Goal: Task Accomplishment & Management: Use online tool/utility

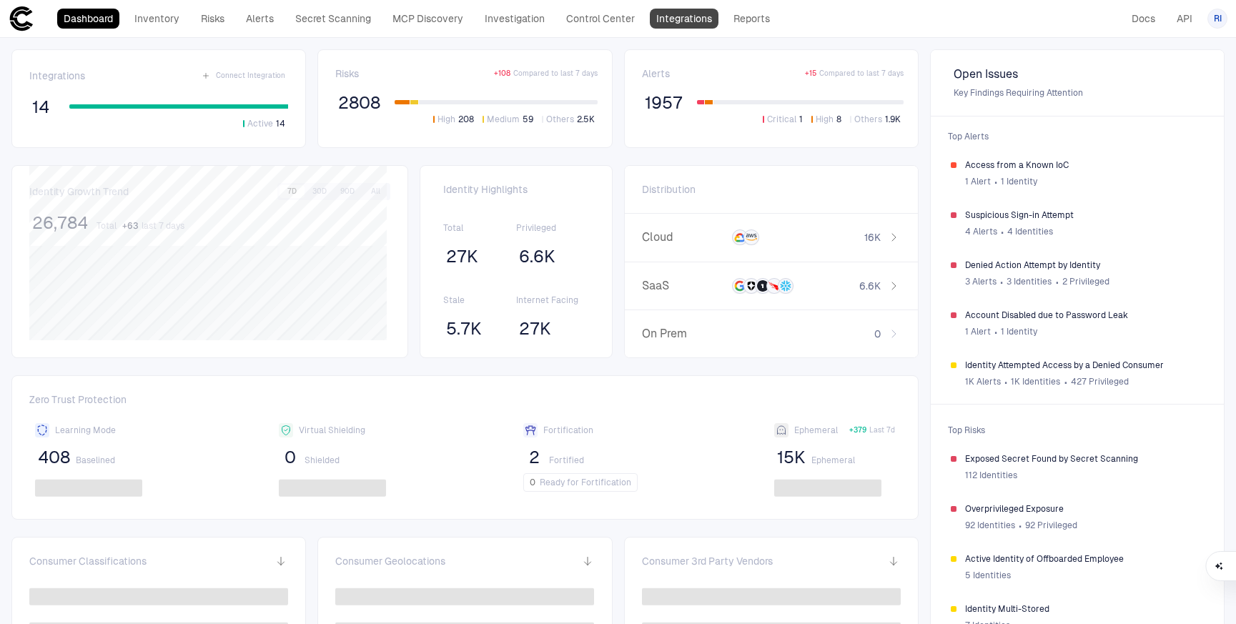
click at [688, 21] on link "Integrations" at bounding box center [684, 19] width 69 height 20
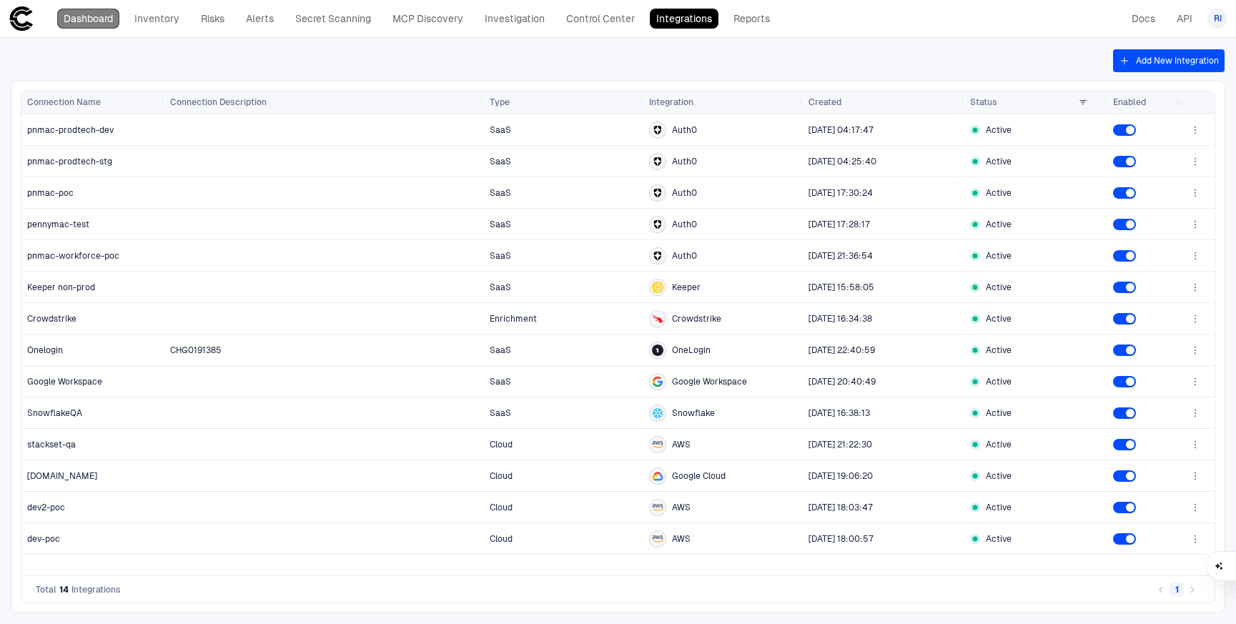
click at [83, 19] on link "Dashboard" at bounding box center [88, 19] width 62 height 20
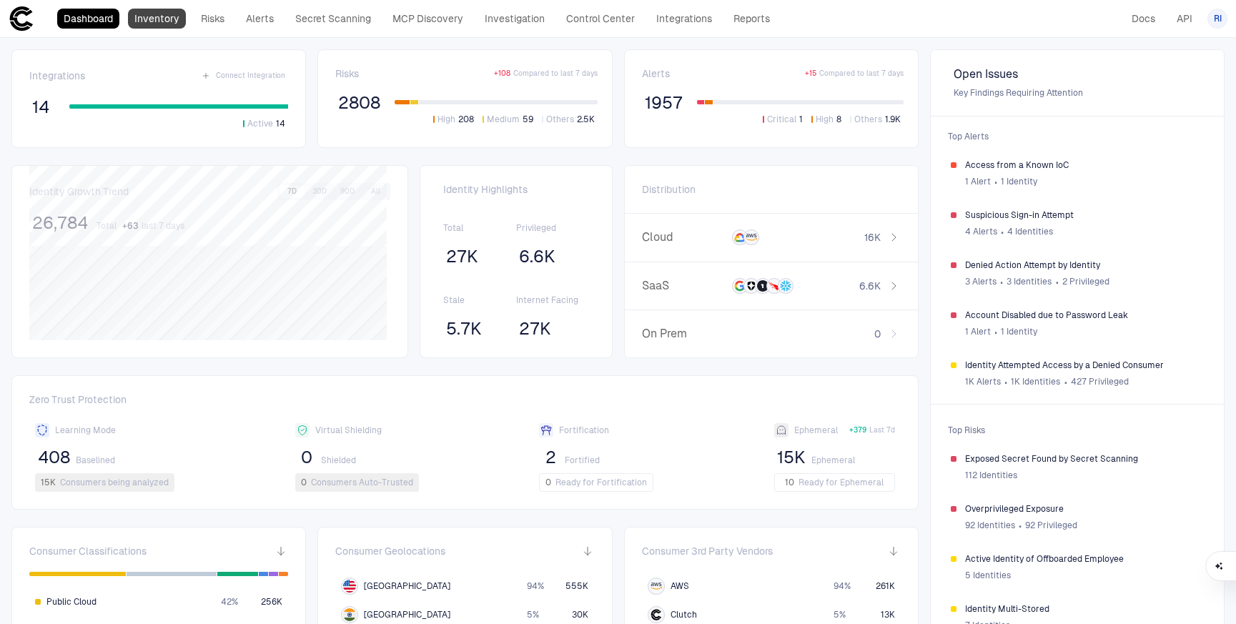
click at [169, 21] on link "Inventory" at bounding box center [157, 19] width 58 height 20
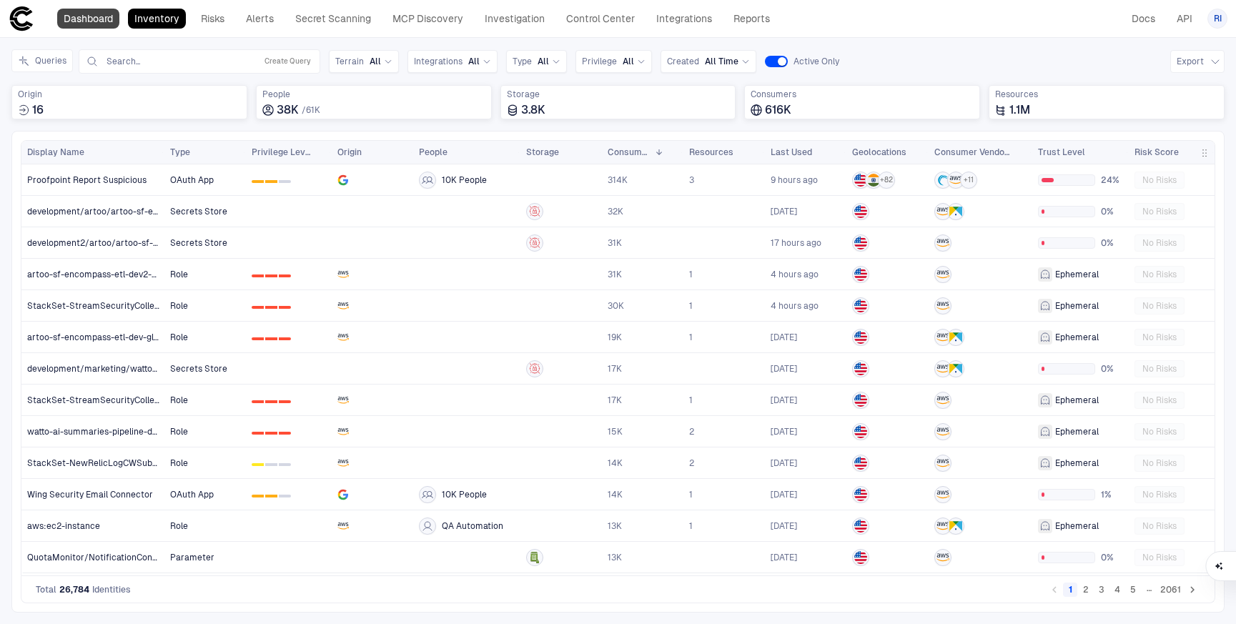
click at [94, 18] on link "Dashboard" at bounding box center [88, 19] width 62 height 20
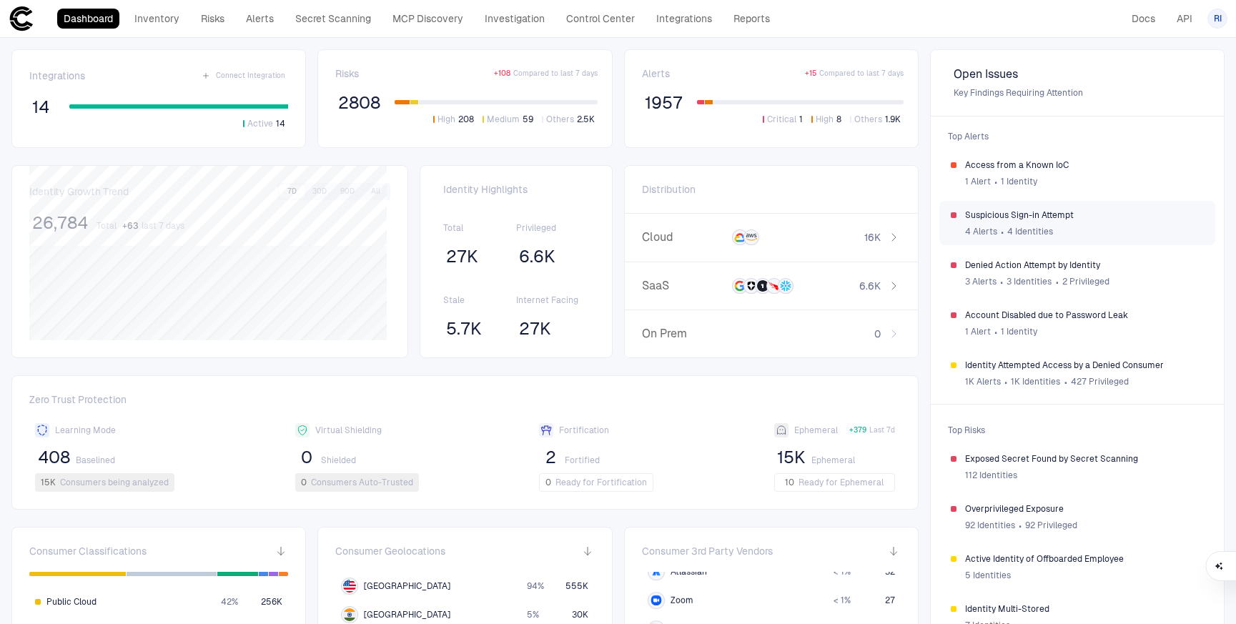
click at [977, 221] on div "4 Alerts ∙ 4 Identities" at bounding box center [1084, 231] width 239 height 21
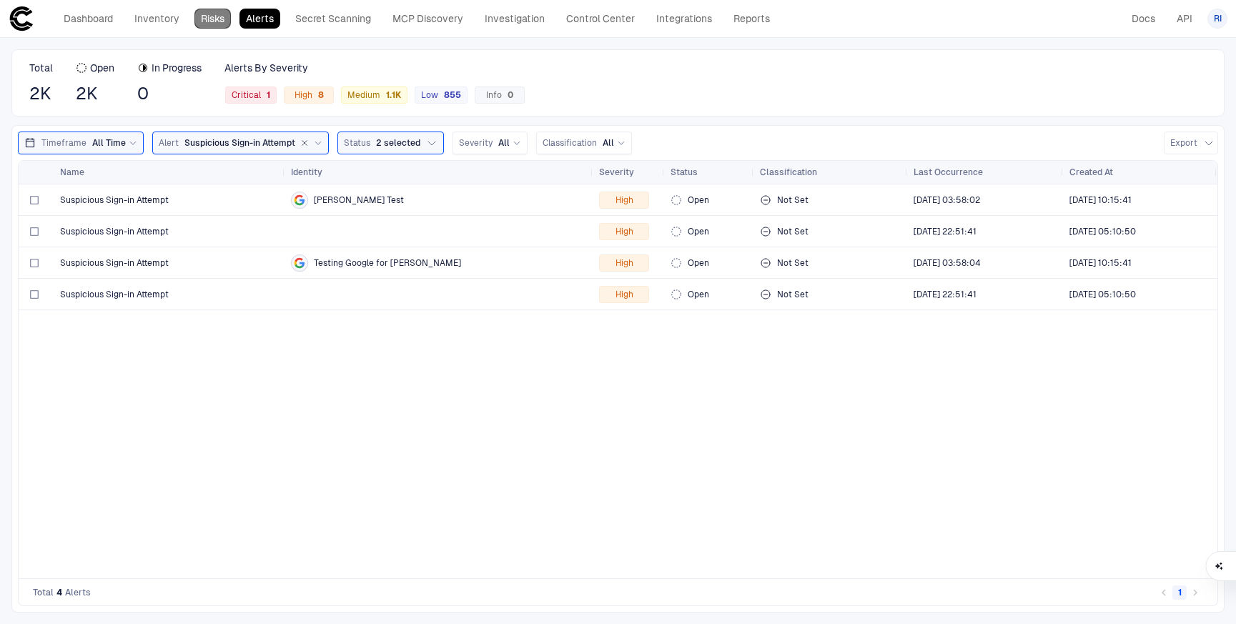
click at [213, 19] on link "Risks" at bounding box center [212, 19] width 36 height 20
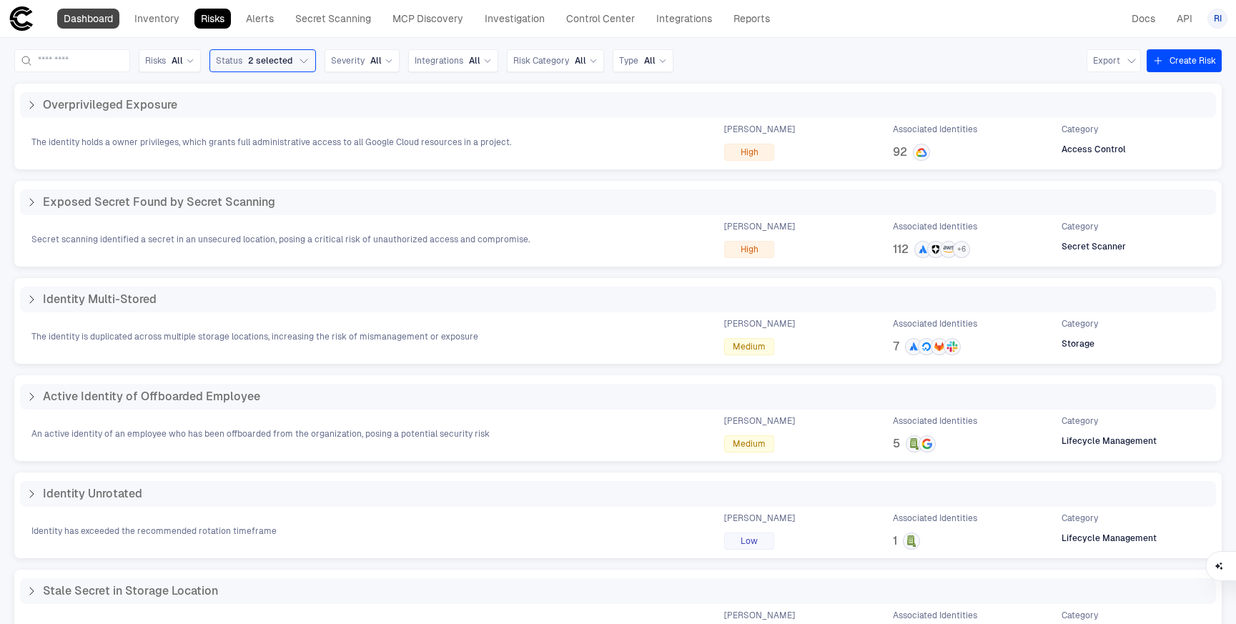
click at [102, 19] on link "Dashboard" at bounding box center [88, 19] width 62 height 20
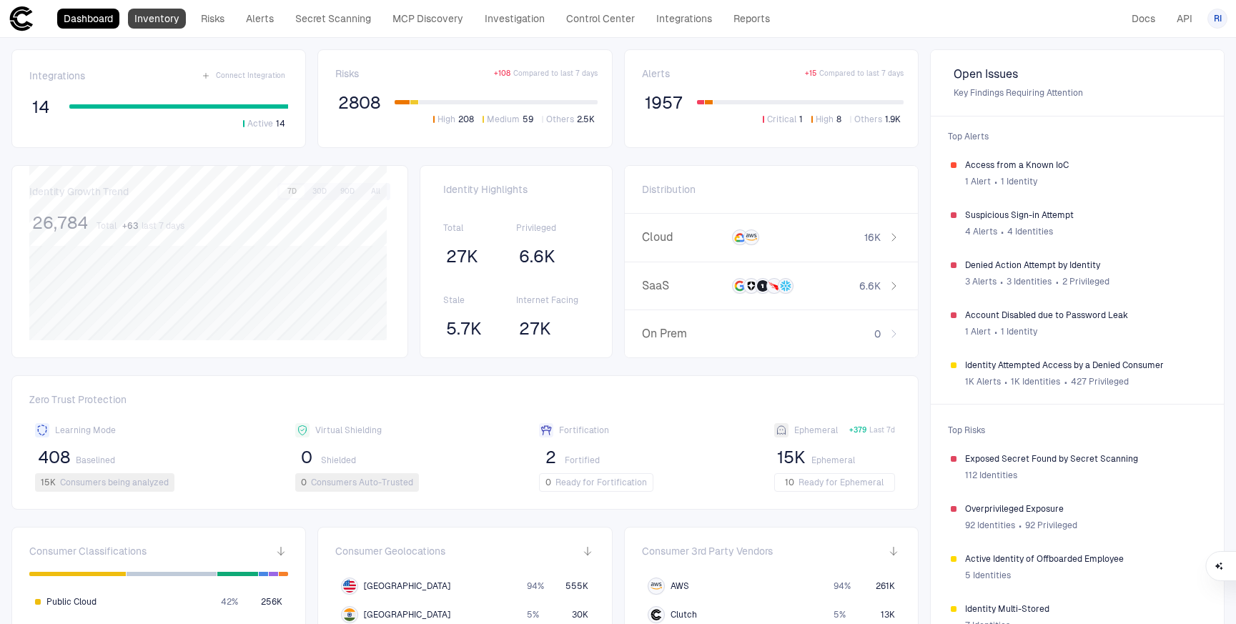
click at [158, 22] on link "Inventory" at bounding box center [157, 19] width 58 height 20
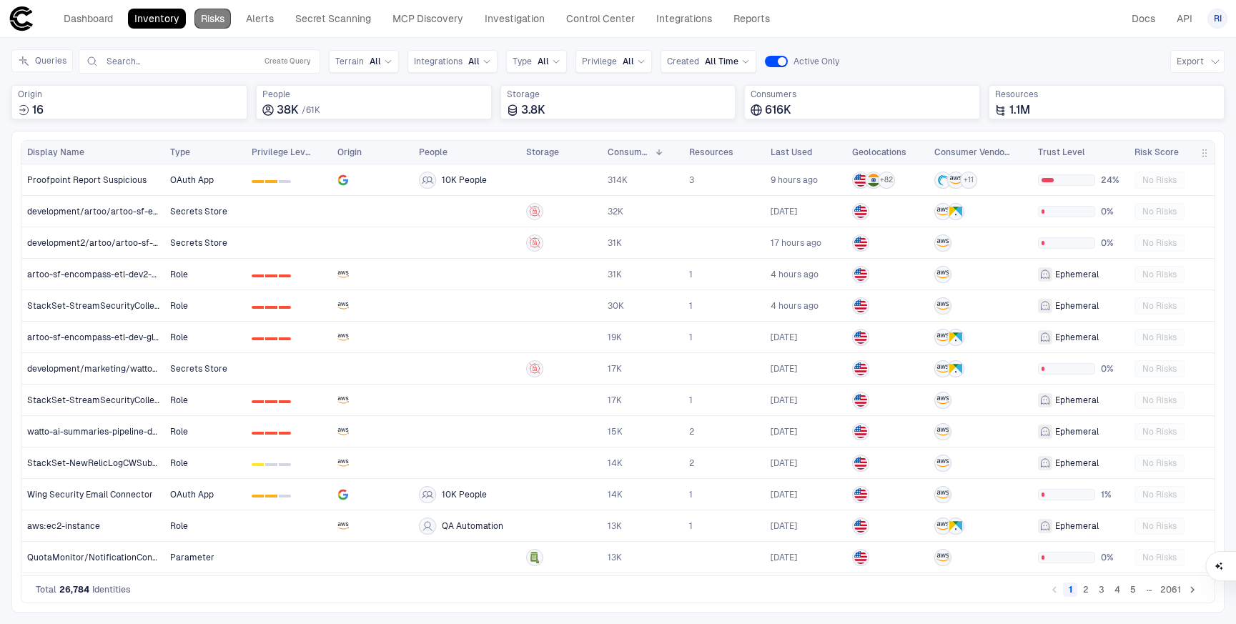
click at [215, 22] on link "Risks" at bounding box center [212, 19] width 36 height 20
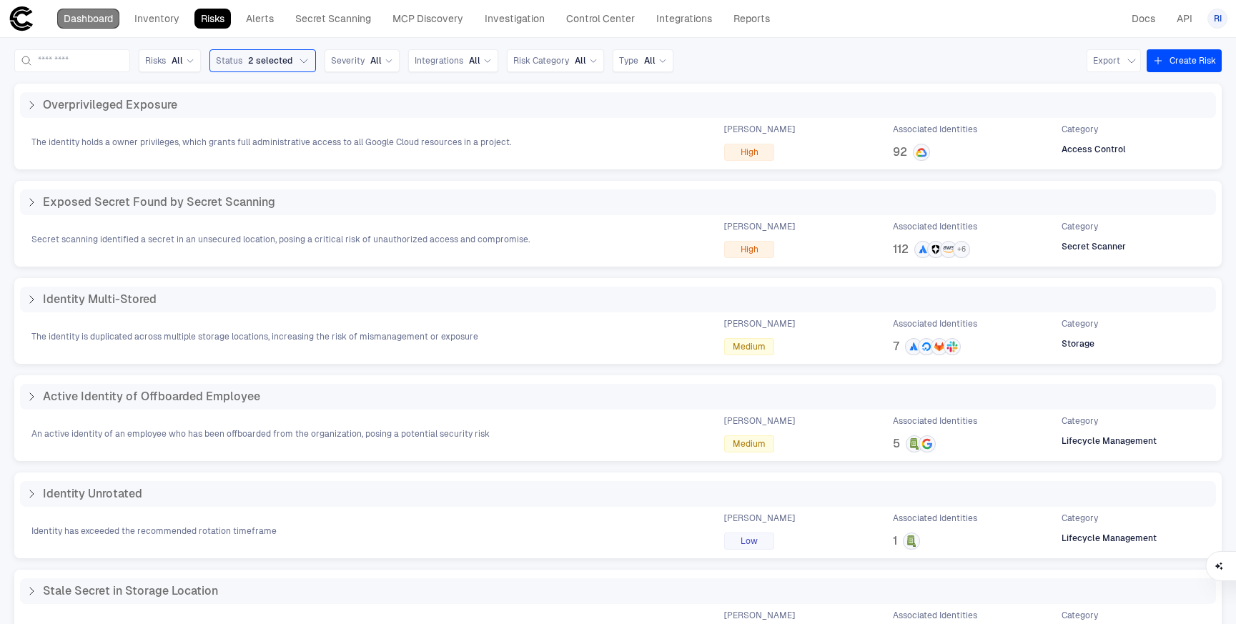
click at [108, 20] on link "Dashboard" at bounding box center [88, 19] width 62 height 20
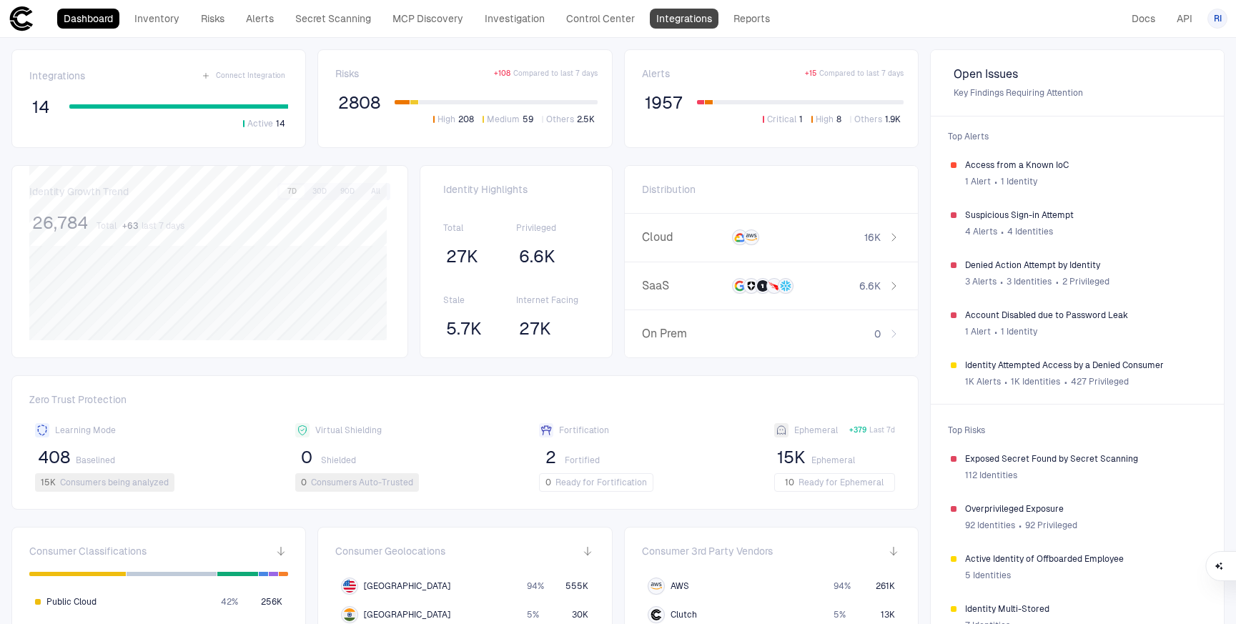
click at [684, 24] on link "Integrations" at bounding box center [684, 19] width 69 height 20
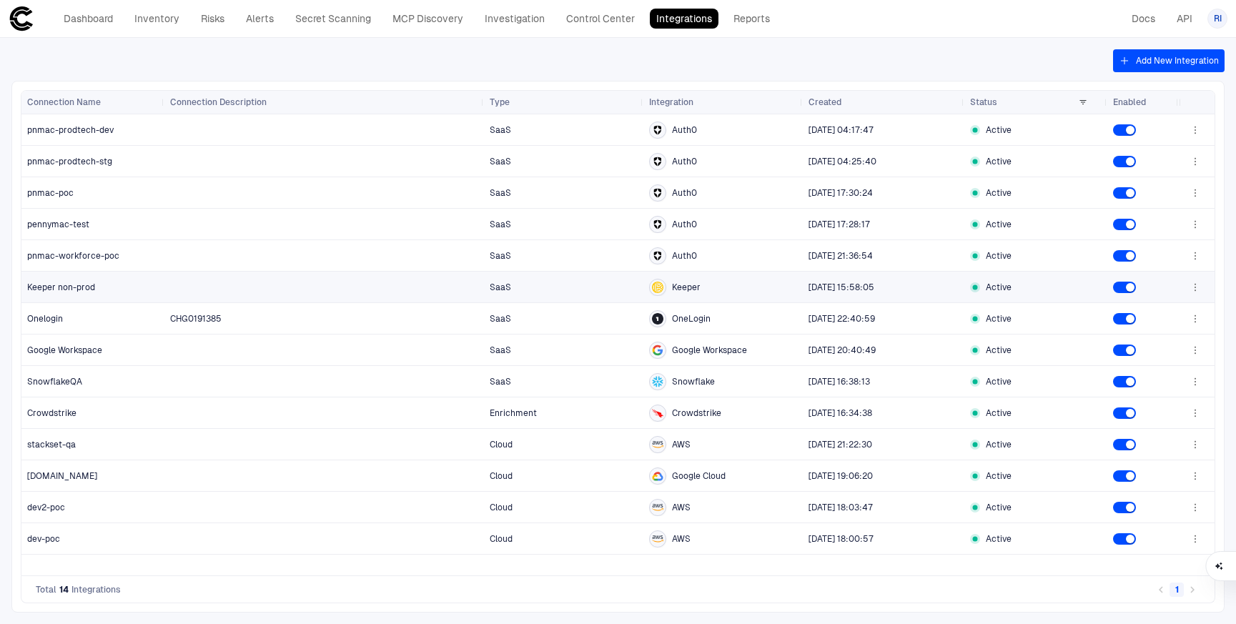
click at [59, 290] on span "Keeper non-prod" at bounding box center [61, 287] width 68 height 11
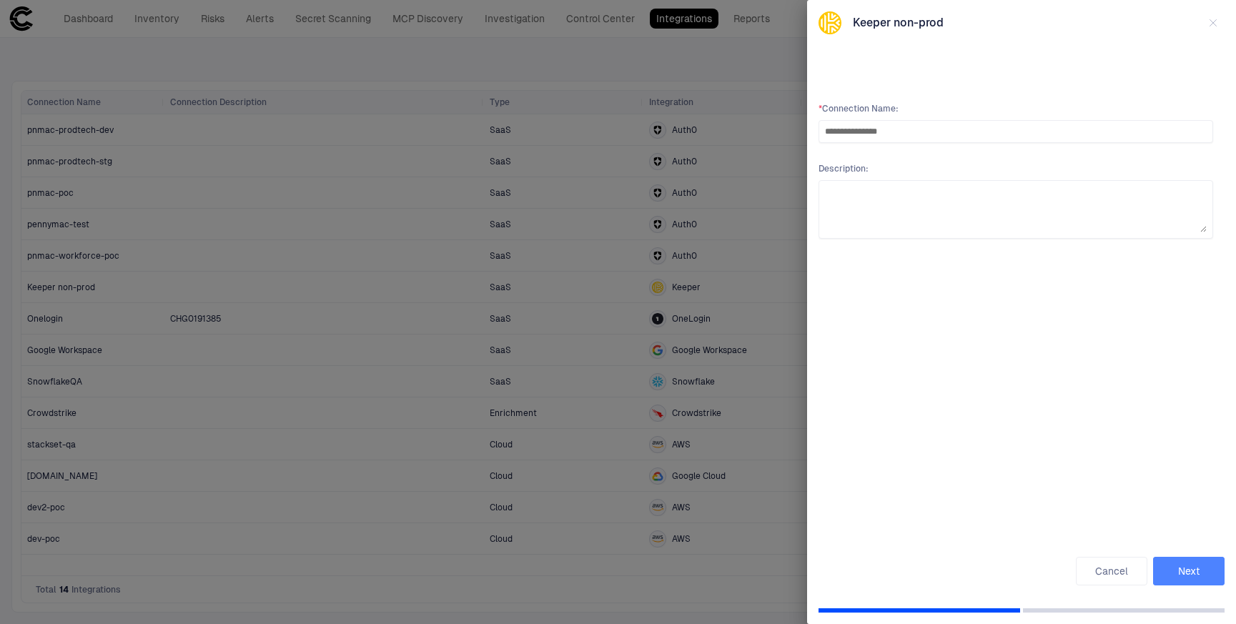
click at [1187, 573] on button "Next" at bounding box center [1189, 571] width 72 height 29
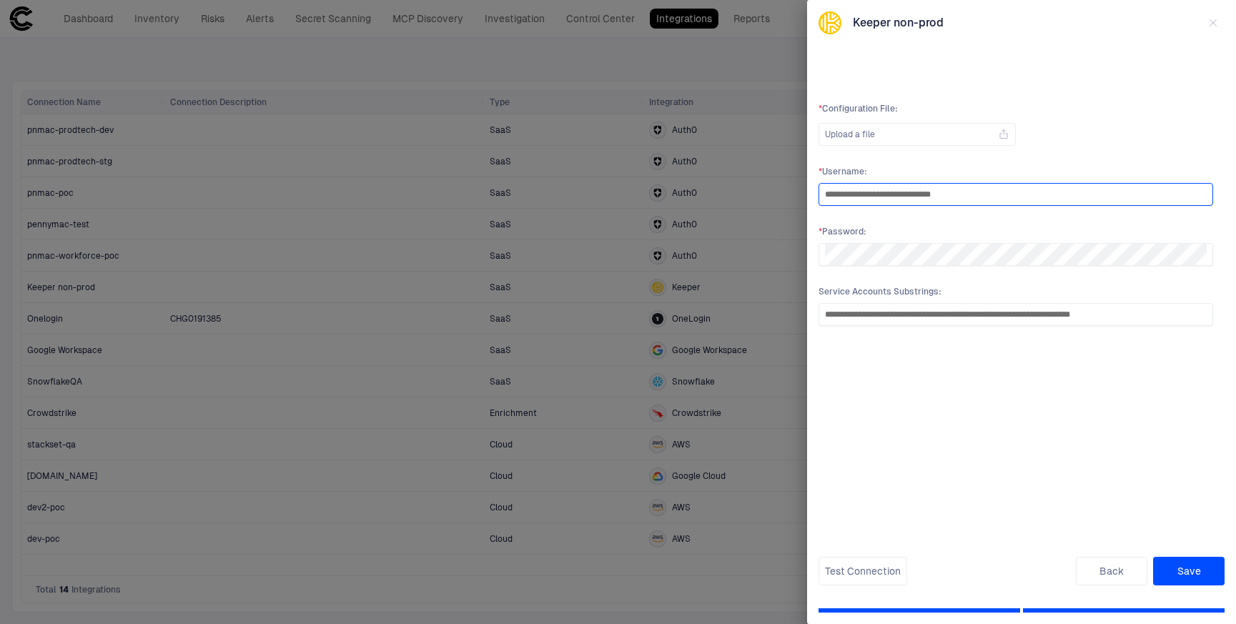
click at [973, 197] on input "**********" at bounding box center [1016, 194] width 382 height 21
drag, startPoint x: 992, startPoint y: 197, endPoint x: 800, endPoint y: 190, distance: 191.7
click at [800, 190] on div "**********" at bounding box center [618, 312] width 1236 height 624
paste input "***"
type input "**********"
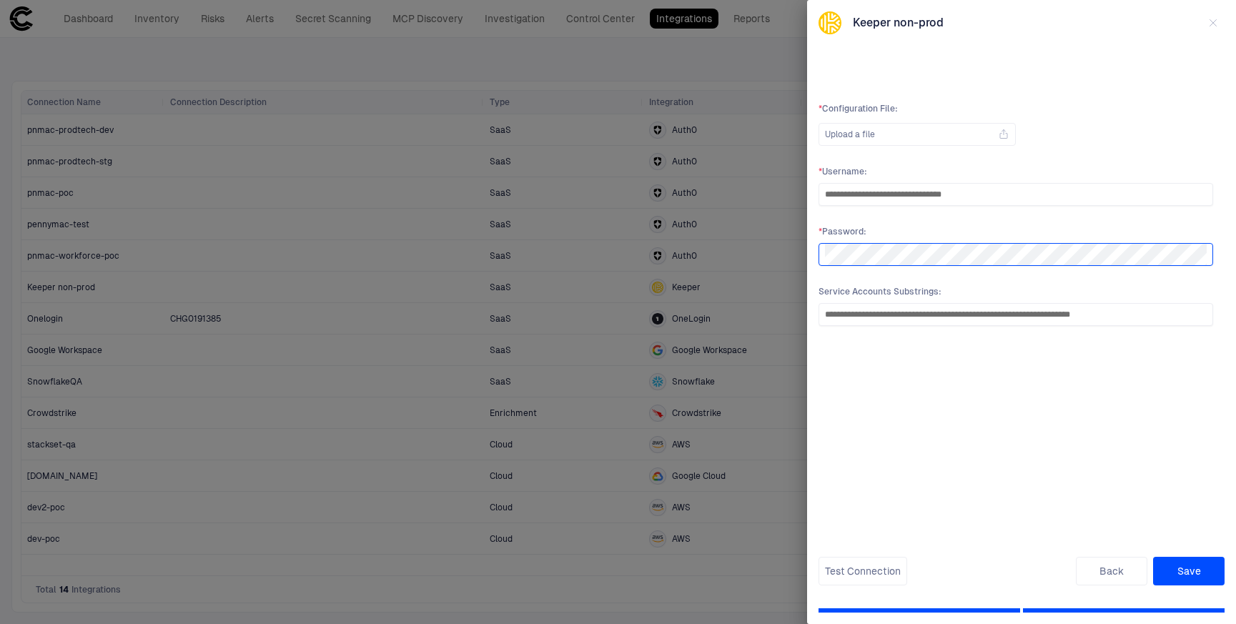
click at [769, 247] on div "**********" at bounding box center [618, 312] width 1236 height 624
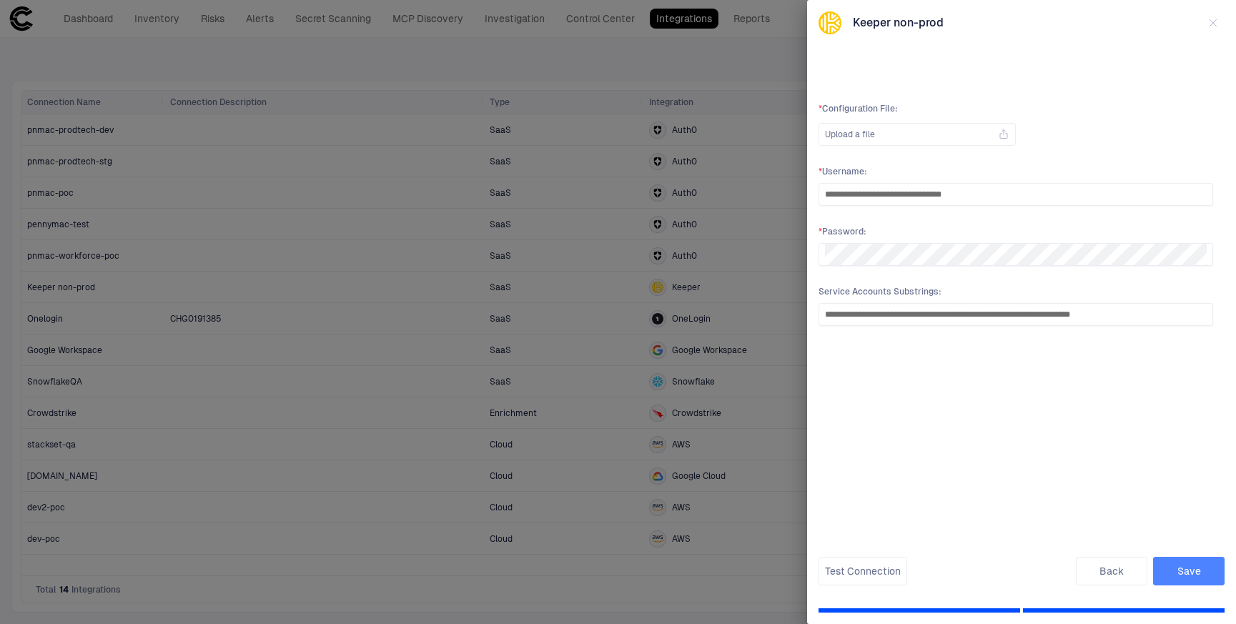
click at [1193, 569] on button "Save" at bounding box center [1189, 571] width 72 height 29
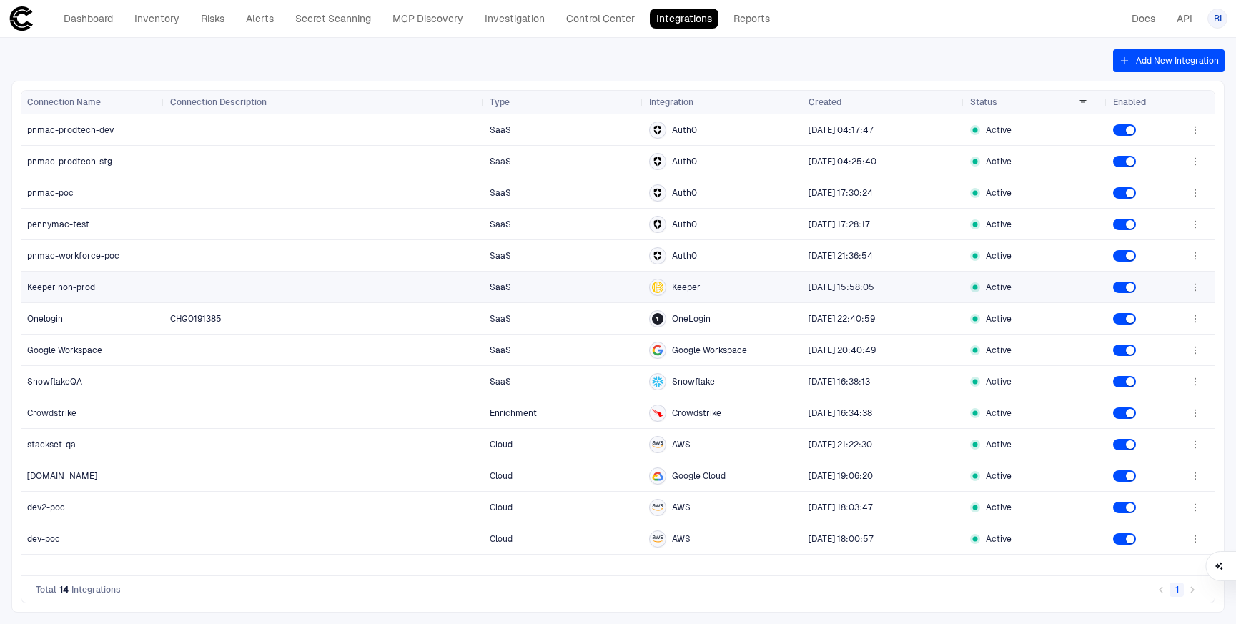
click at [206, 291] on div at bounding box center [324, 286] width 308 height 29
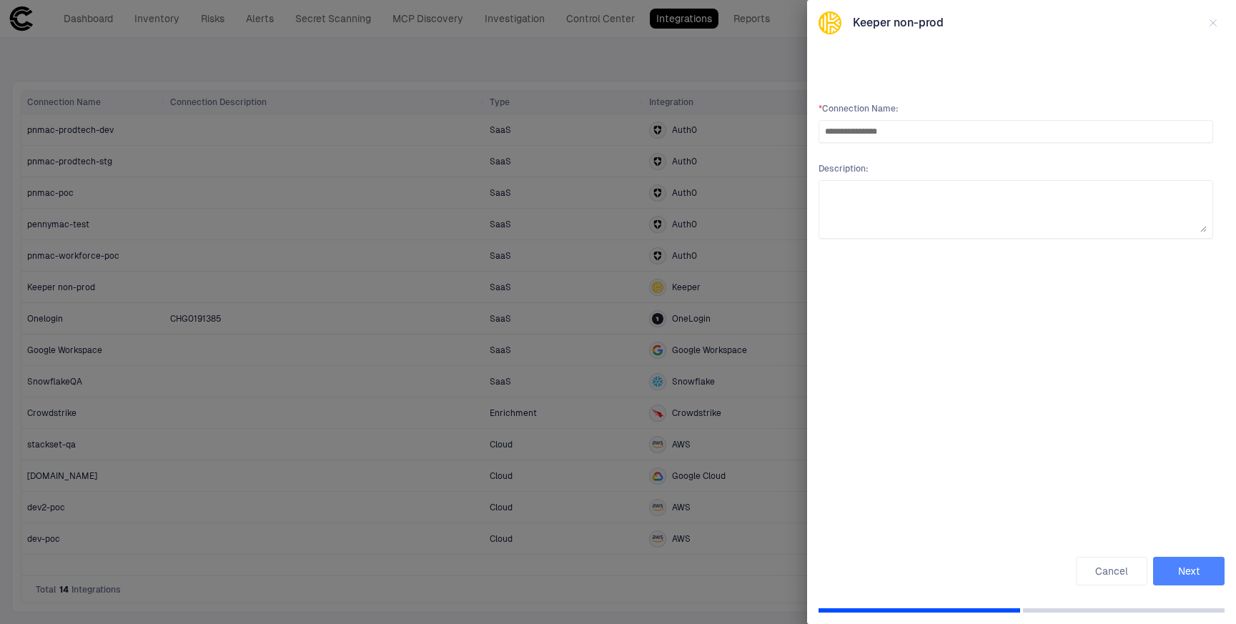
click at [1191, 574] on button "Next" at bounding box center [1189, 571] width 72 height 29
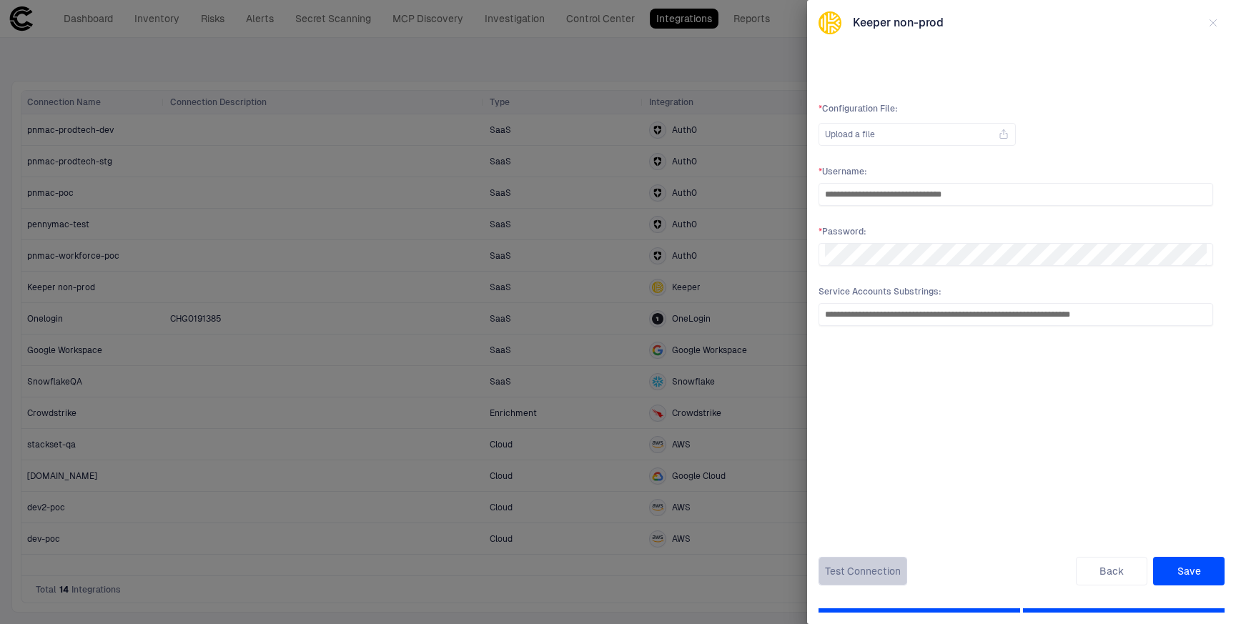
click at [862, 568] on button "Test Connection" at bounding box center [863, 571] width 89 height 29
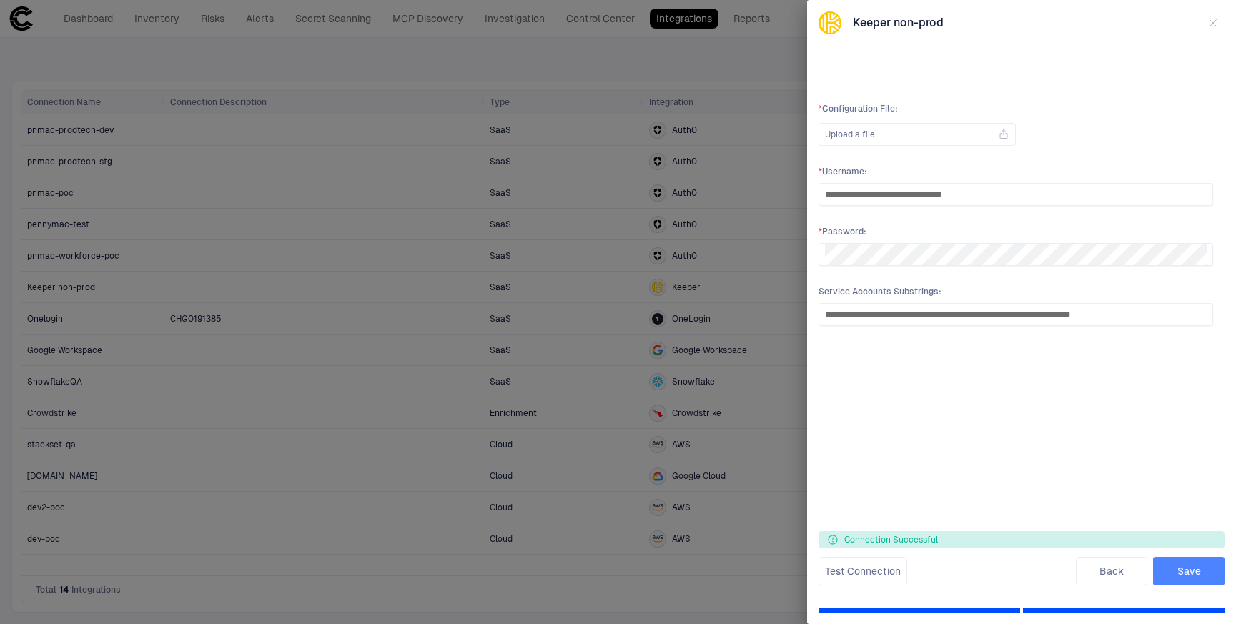
click at [1186, 574] on button "Save" at bounding box center [1189, 571] width 72 height 29
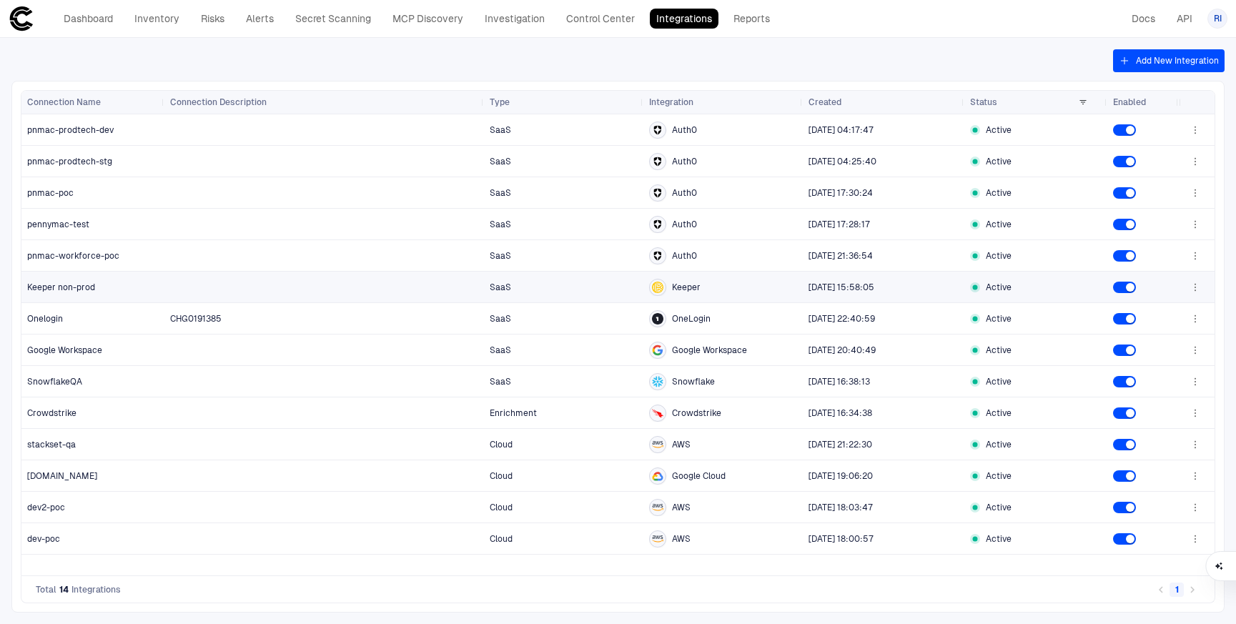
click at [71, 285] on span "Keeper non-prod" at bounding box center [61, 287] width 68 height 11
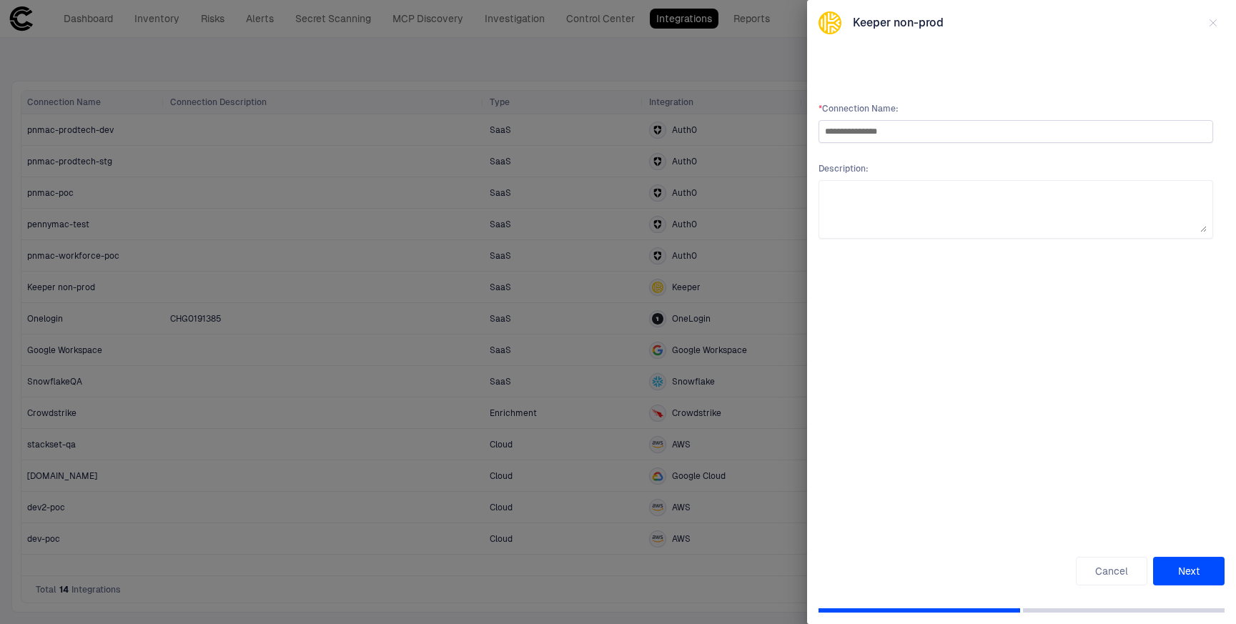
click at [922, 130] on input "**********" at bounding box center [1016, 131] width 382 height 21
type input "**********"
click at [1190, 572] on button "Next" at bounding box center [1189, 571] width 72 height 29
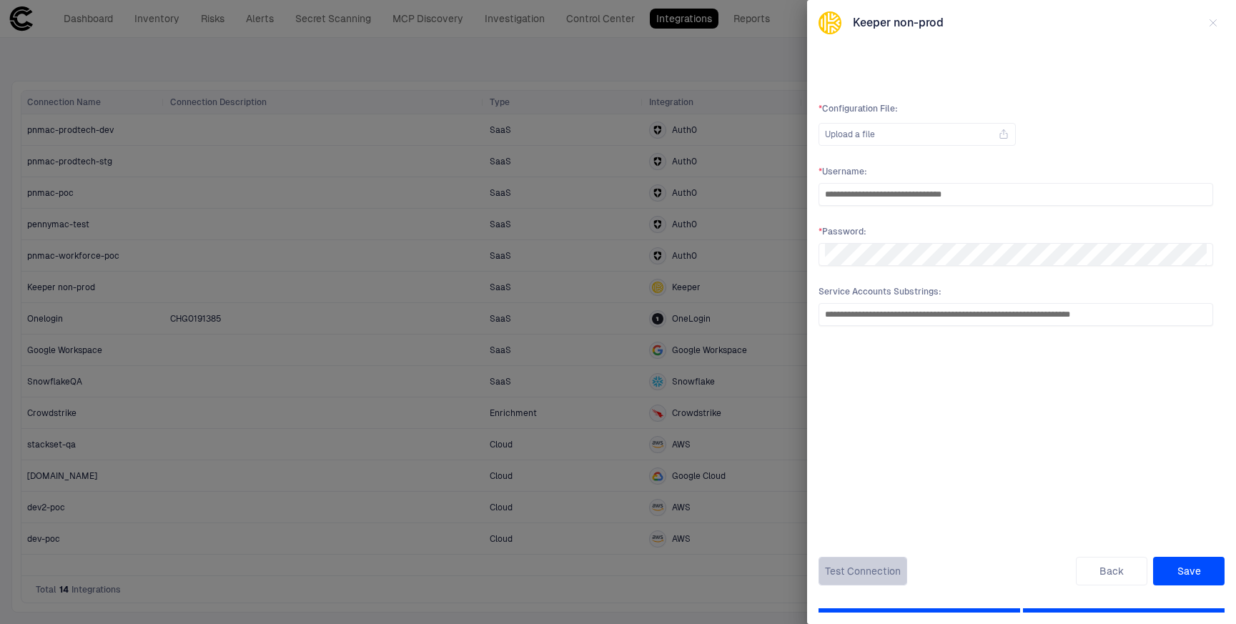
click at [858, 574] on button "Test Connection" at bounding box center [863, 571] width 89 height 29
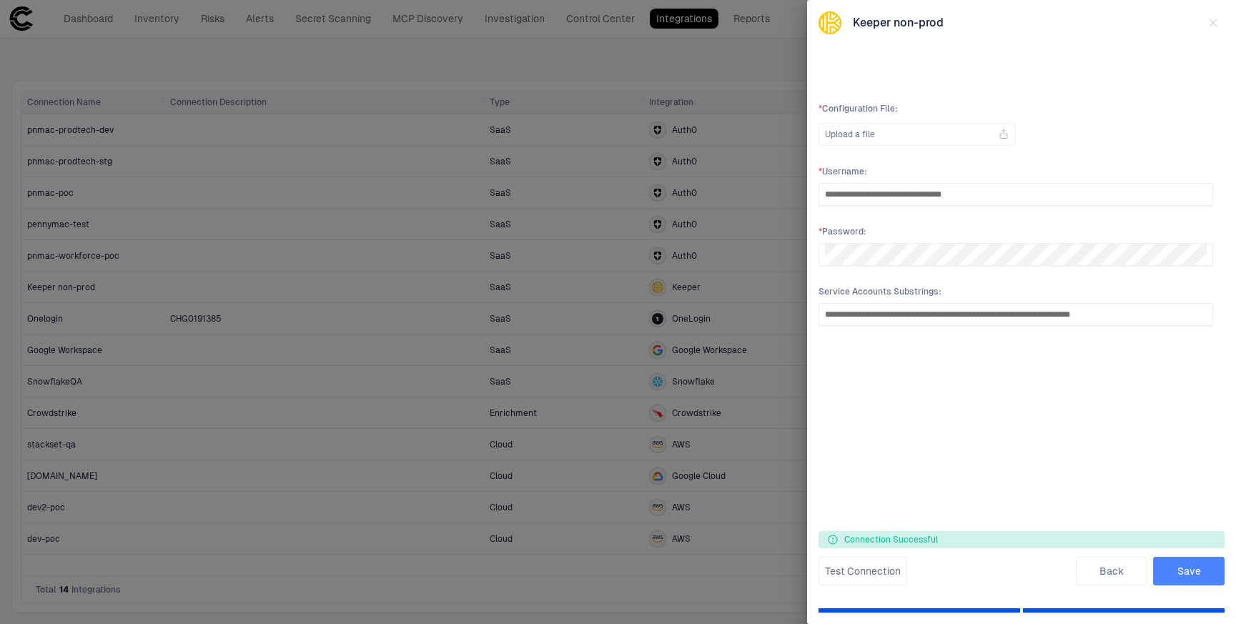
click at [1194, 576] on button "Save" at bounding box center [1189, 571] width 72 height 29
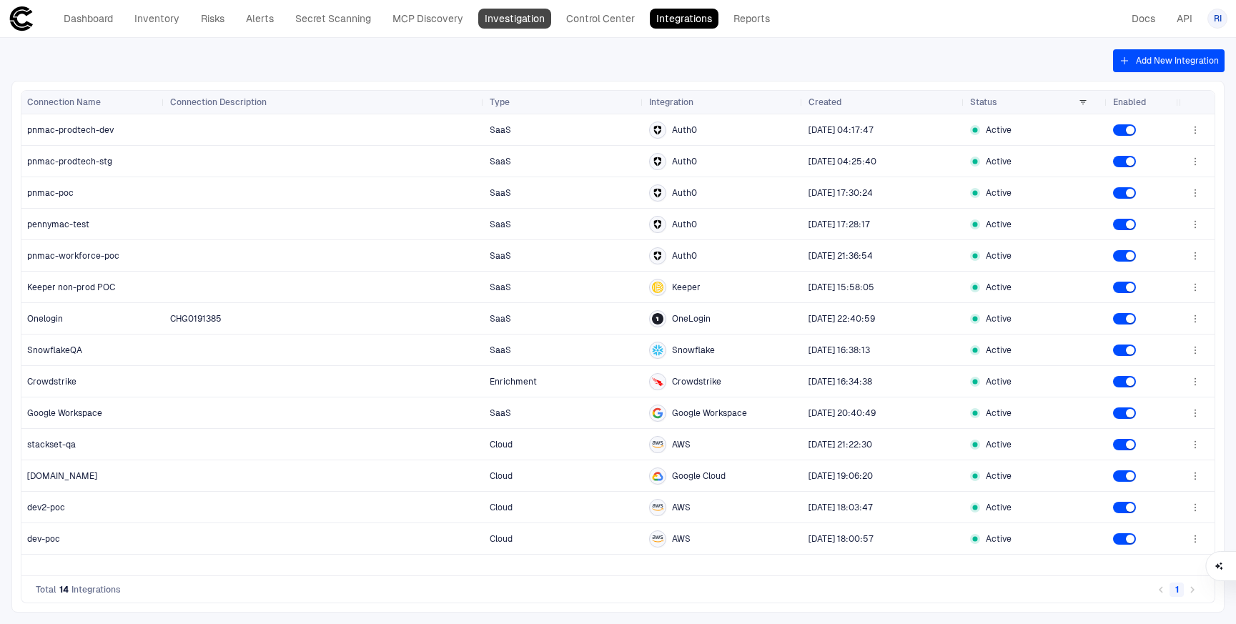
click at [523, 20] on link "Investigation" at bounding box center [514, 19] width 73 height 20
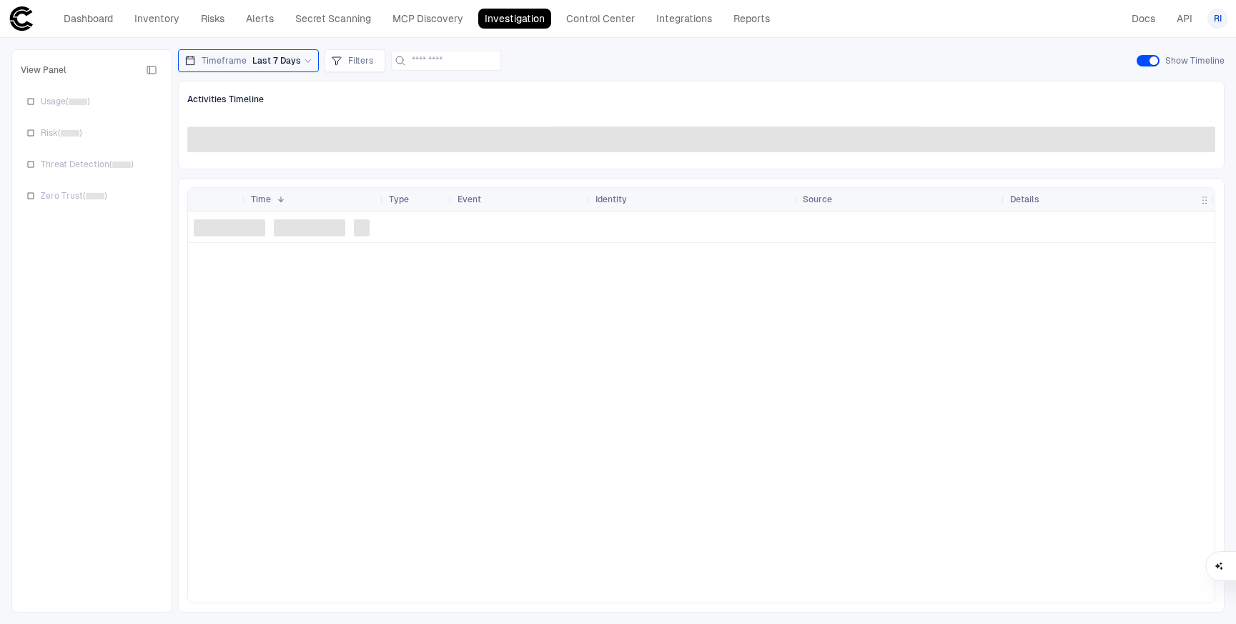
click at [304, 60] on icon at bounding box center [308, 60] width 9 height 9
click at [433, 358] on div at bounding box center [701, 407] width 1027 height 391
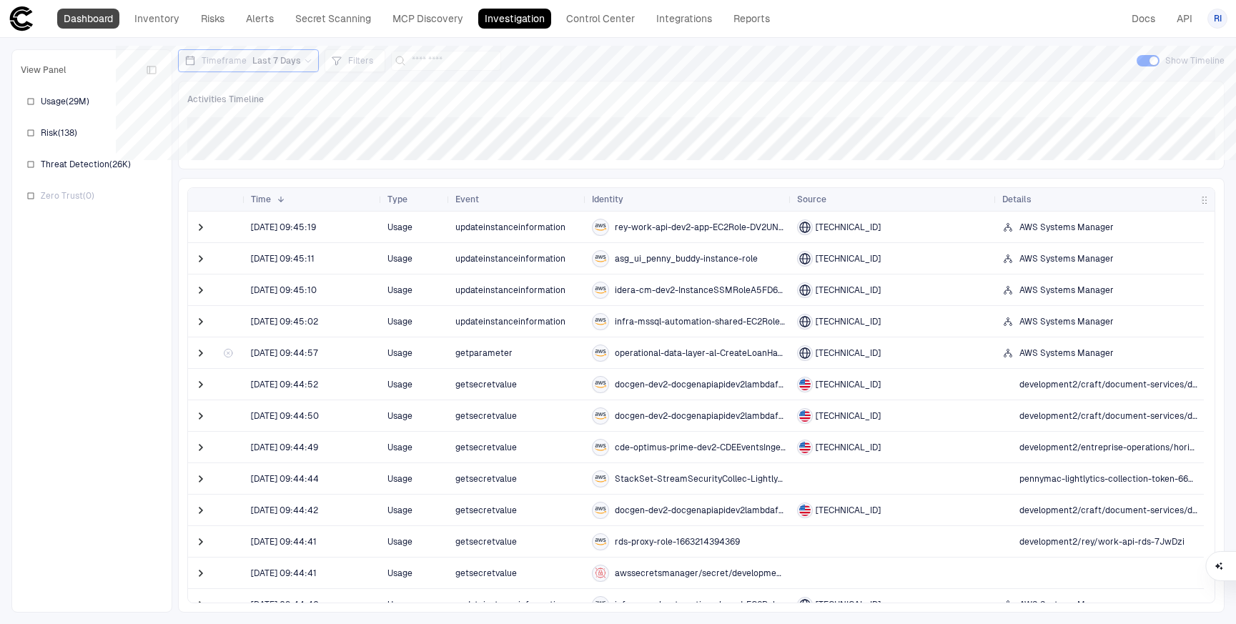
click at [85, 17] on link "Dashboard" at bounding box center [88, 19] width 62 height 20
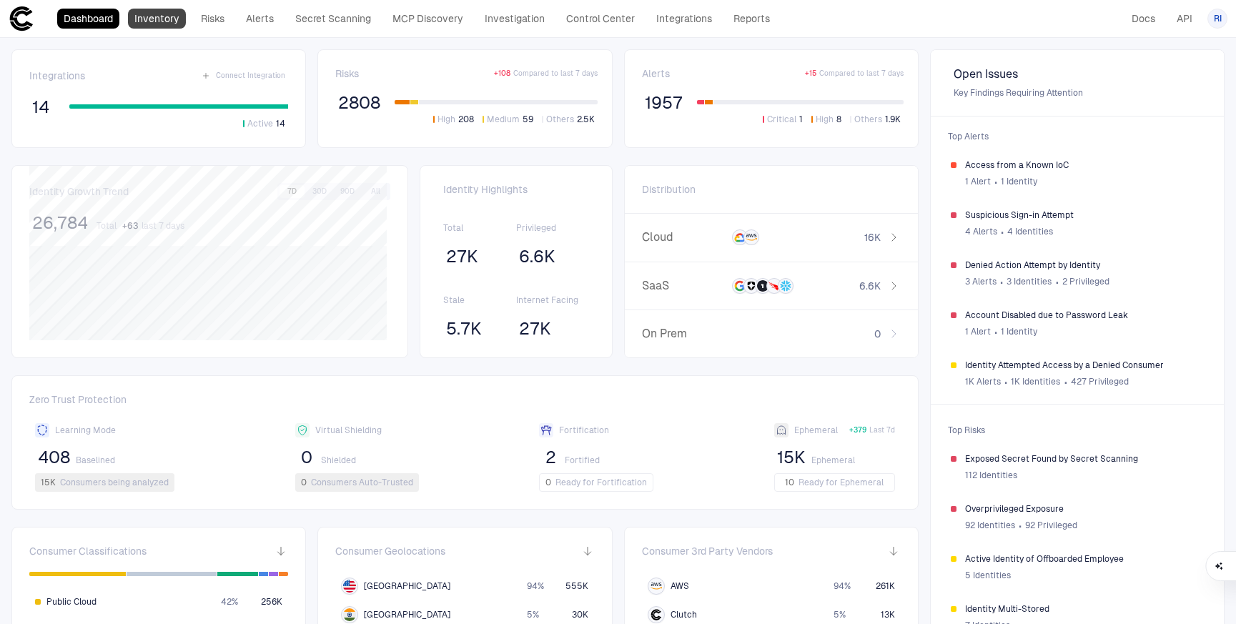
click at [167, 21] on link "Inventory" at bounding box center [157, 19] width 58 height 20
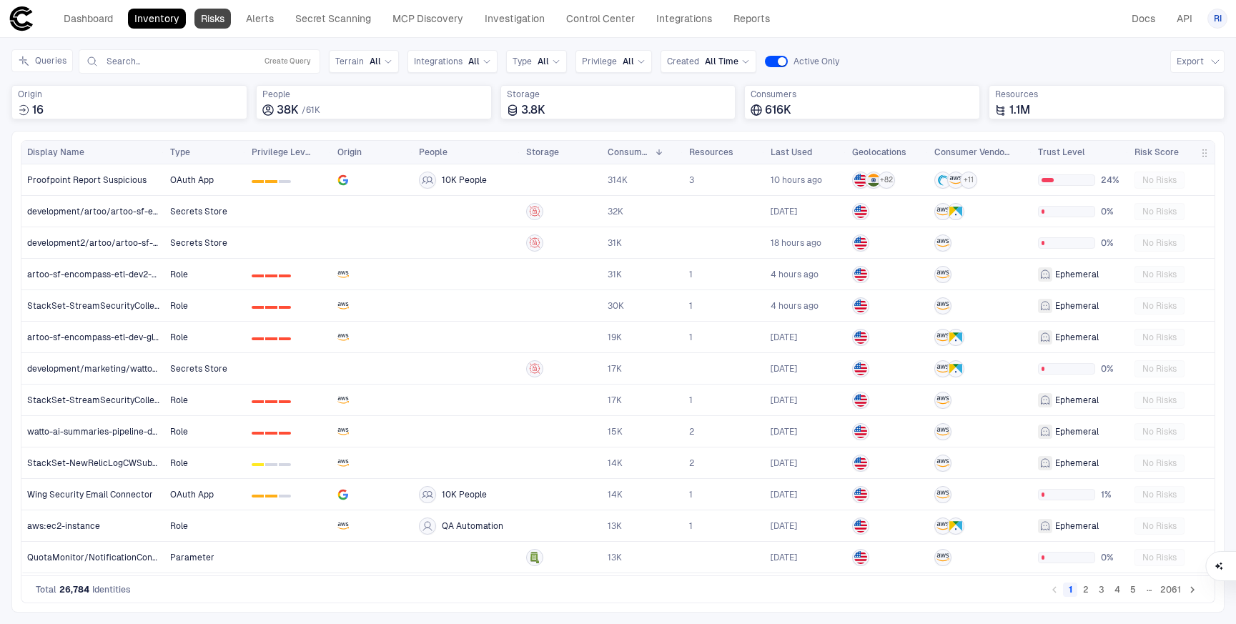
click at [215, 20] on link "Risks" at bounding box center [212, 19] width 36 height 20
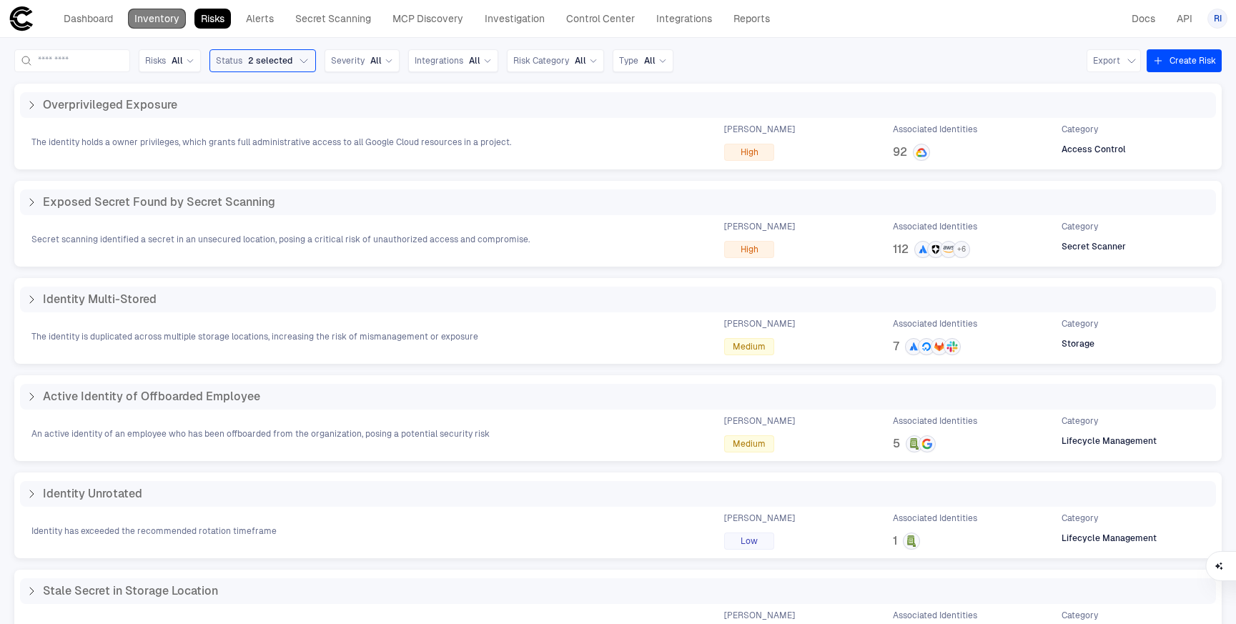
click at [152, 23] on link "Inventory" at bounding box center [157, 19] width 58 height 20
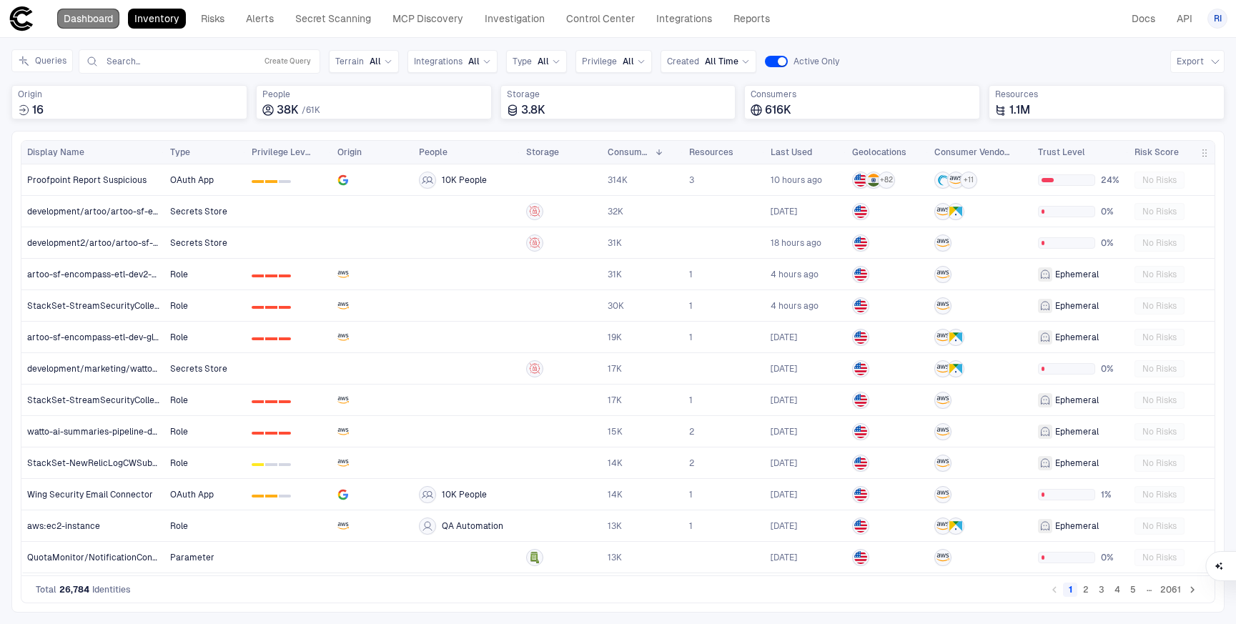
click at [97, 21] on link "Dashboard" at bounding box center [88, 19] width 62 height 20
